Goal: Information Seeking & Learning: Learn about a topic

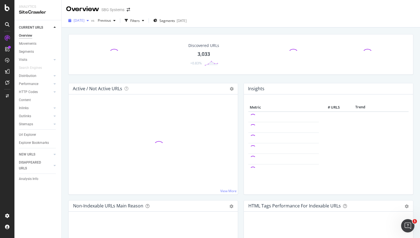
click at [84, 22] on span "[DATE]" at bounding box center [79, 20] width 11 height 5
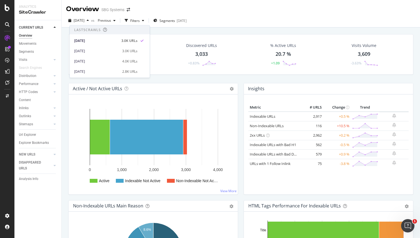
click at [257, 12] on div "Overview SBG Systems" at bounding box center [241, 7] width 358 height 14
click at [111, 21] on span "Previous" at bounding box center [104, 20] width 16 height 5
click at [241, 10] on div "Overview SBG Systems" at bounding box center [241, 7] width 358 height 14
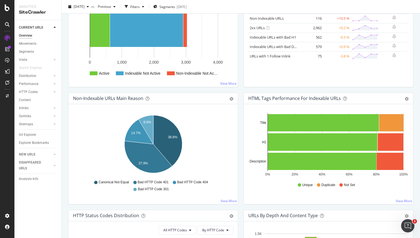
scroll to position [122, 0]
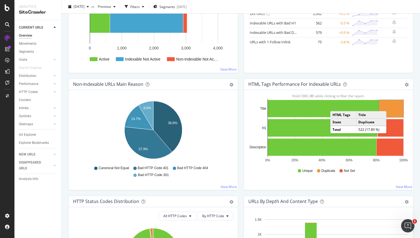
click at [392, 106] on rect "A chart." at bounding box center [391, 108] width 24 height 17
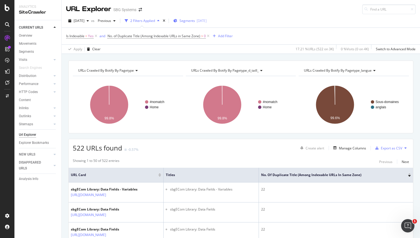
click at [195, 19] on span "Segments" at bounding box center [187, 20] width 16 height 5
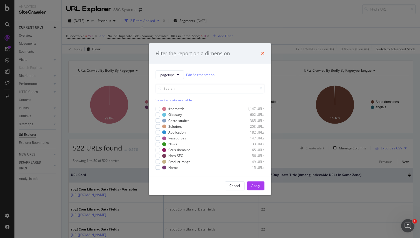
click at [264, 54] on icon "times" at bounding box center [262, 53] width 3 height 4
